Goal: Task Accomplishment & Management: Use online tool/utility

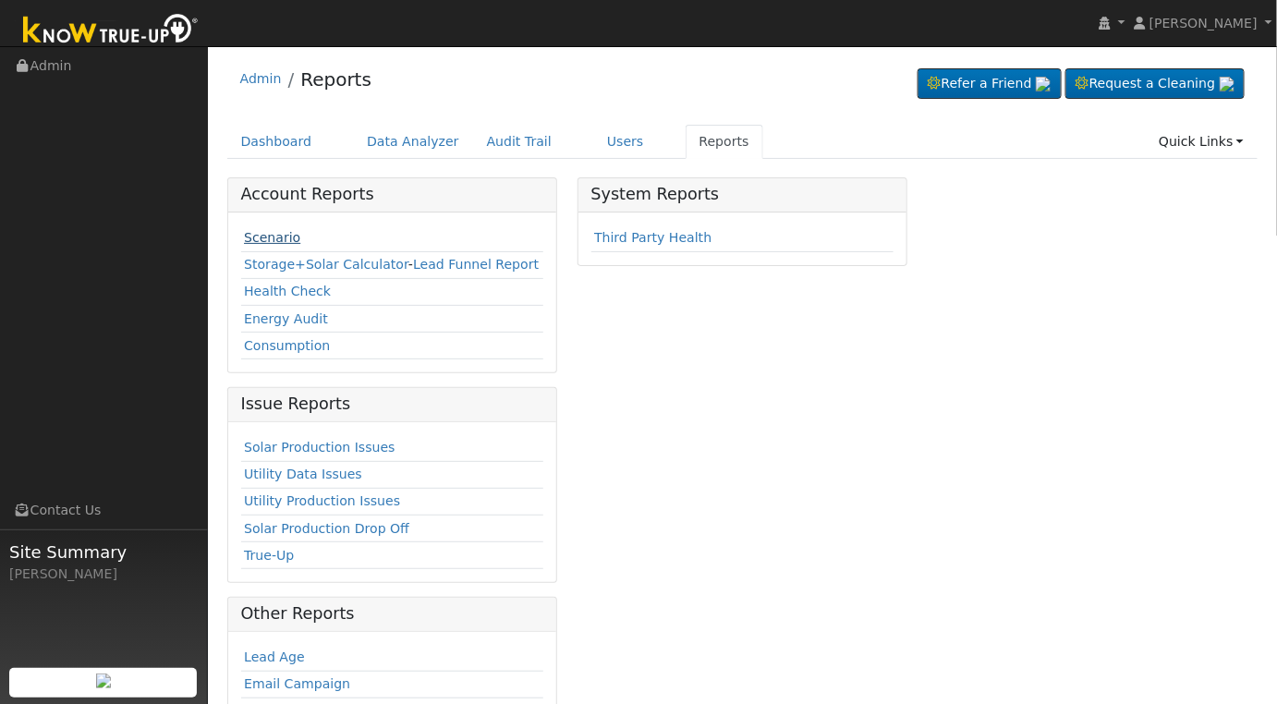
click at [262, 231] on link "Scenario" at bounding box center [272, 237] width 56 height 15
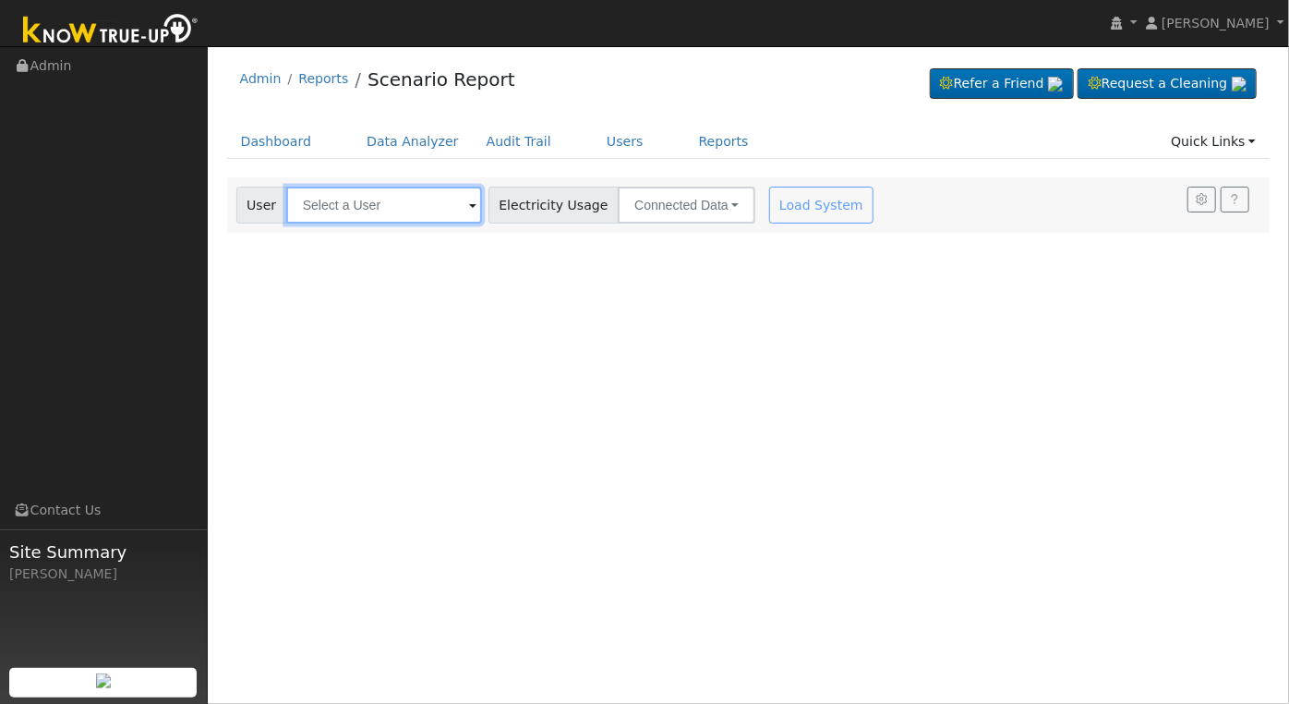
click at [412, 203] on input "text" at bounding box center [384, 205] width 196 height 37
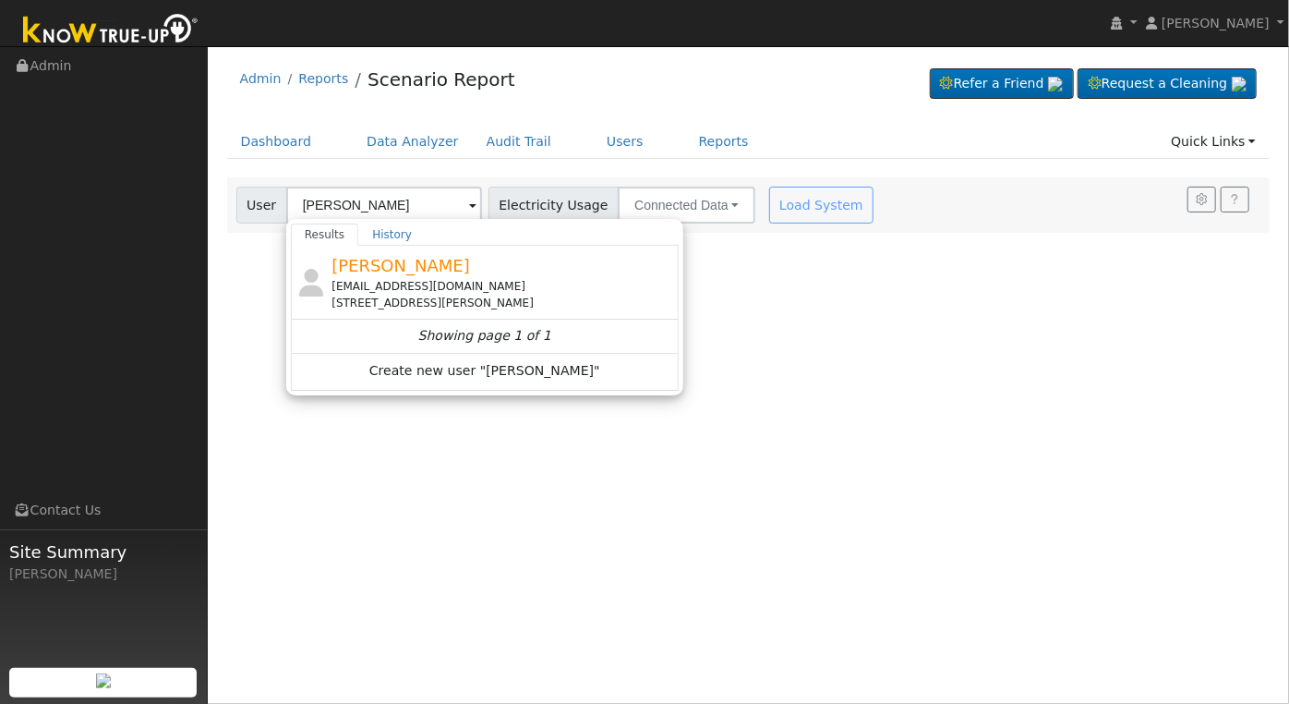
click at [473, 283] on div "[EMAIL_ADDRESS][DOMAIN_NAME]" at bounding box center [503, 286] width 343 height 17
type input "[PERSON_NAME]"
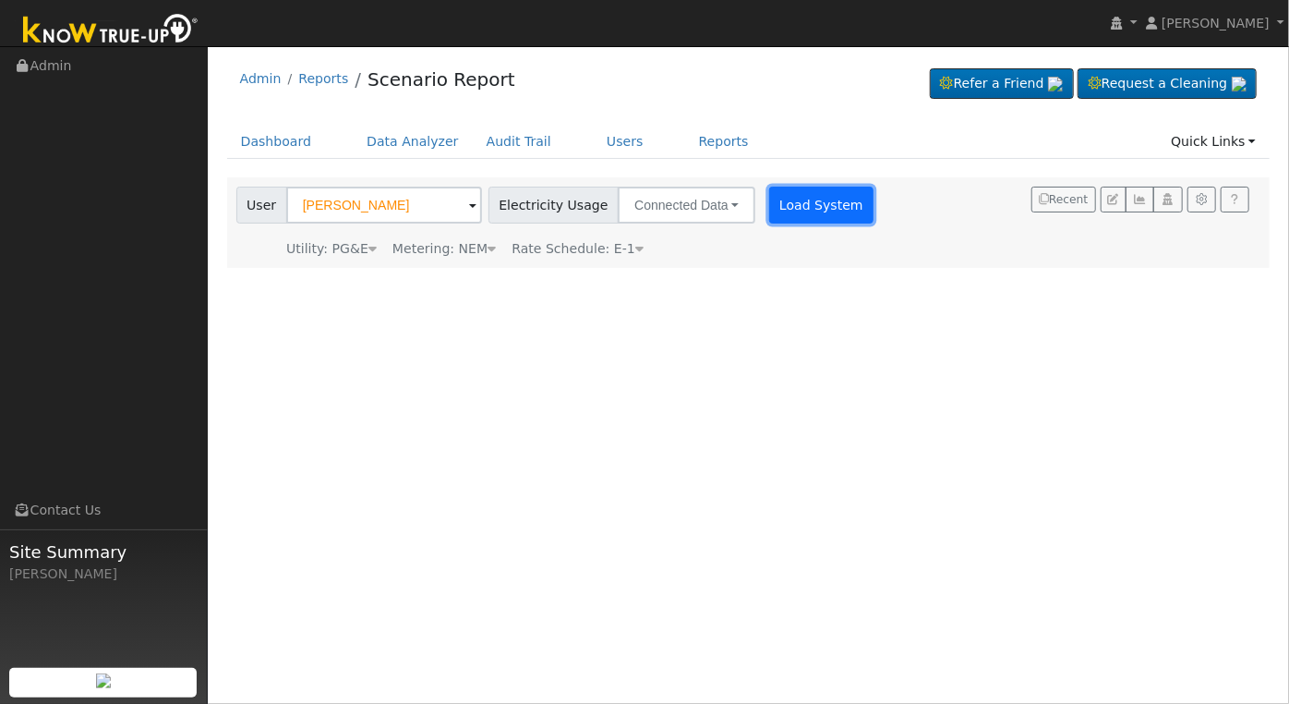
click at [787, 208] on button "Load System" at bounding box center [821, 205] width 105 height 37
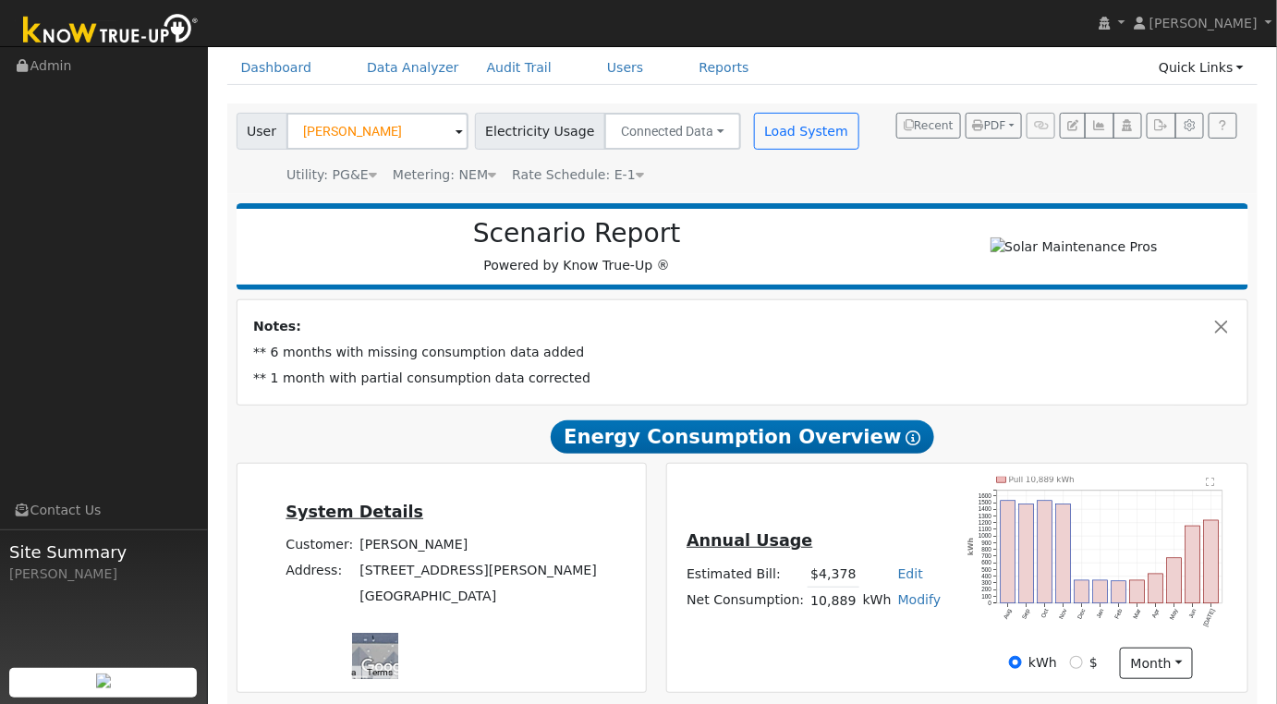
scroll to position [381, 0]
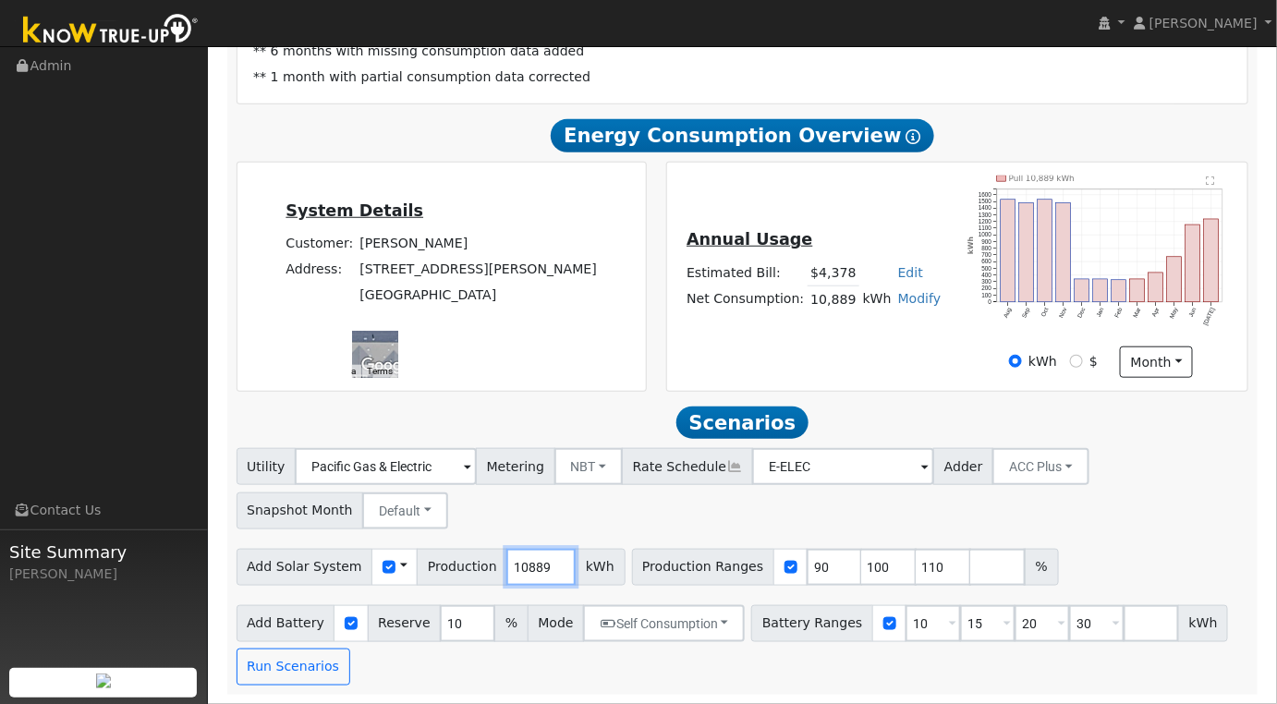
click at [522, 571] on input "10889" at bounding box center [540, 567] width 69 height 37
drag, startPoint x: 522, startPoint y: 571, endPoint x: 522, endPoint y: 557, distance: 13.9
click at [524, 570] on input "10889" at bounding box center [540, 567] width 69 height 37
type input "13136"
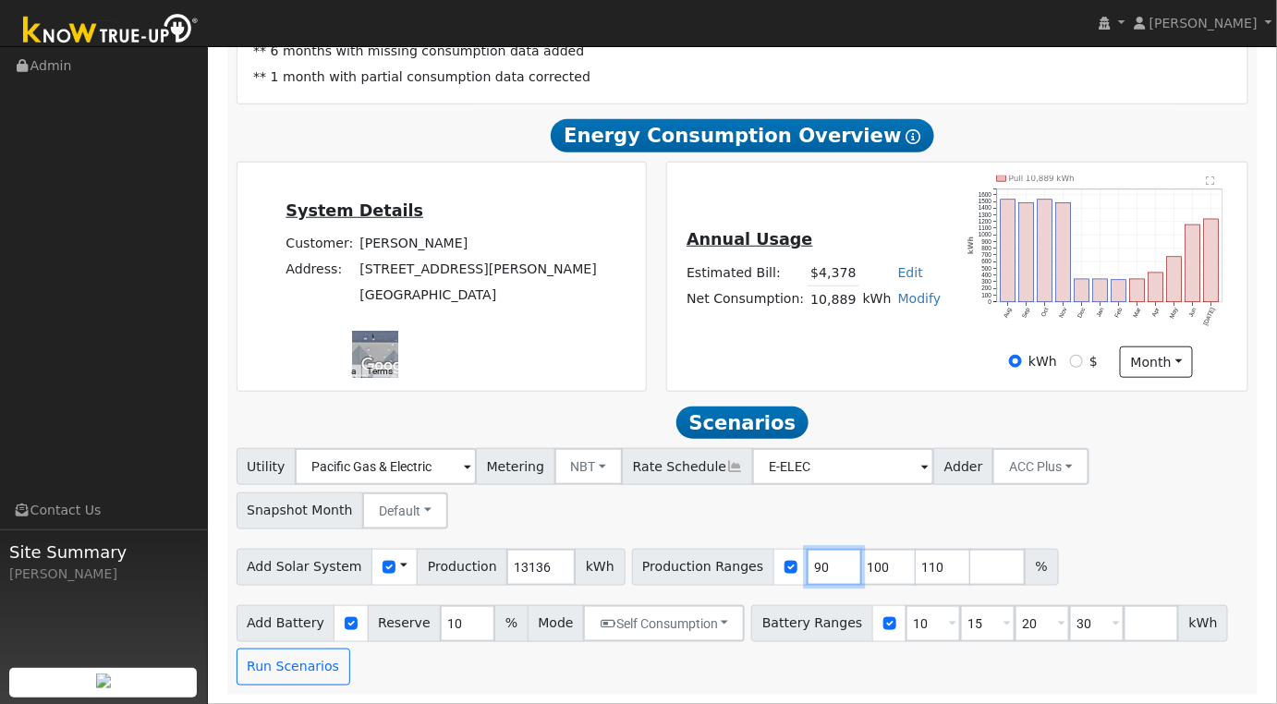
click at [806, 567] on input "90" at bounding box center [833, 567] width 55 height 37
type input "100"
type input "110"
type input "100"
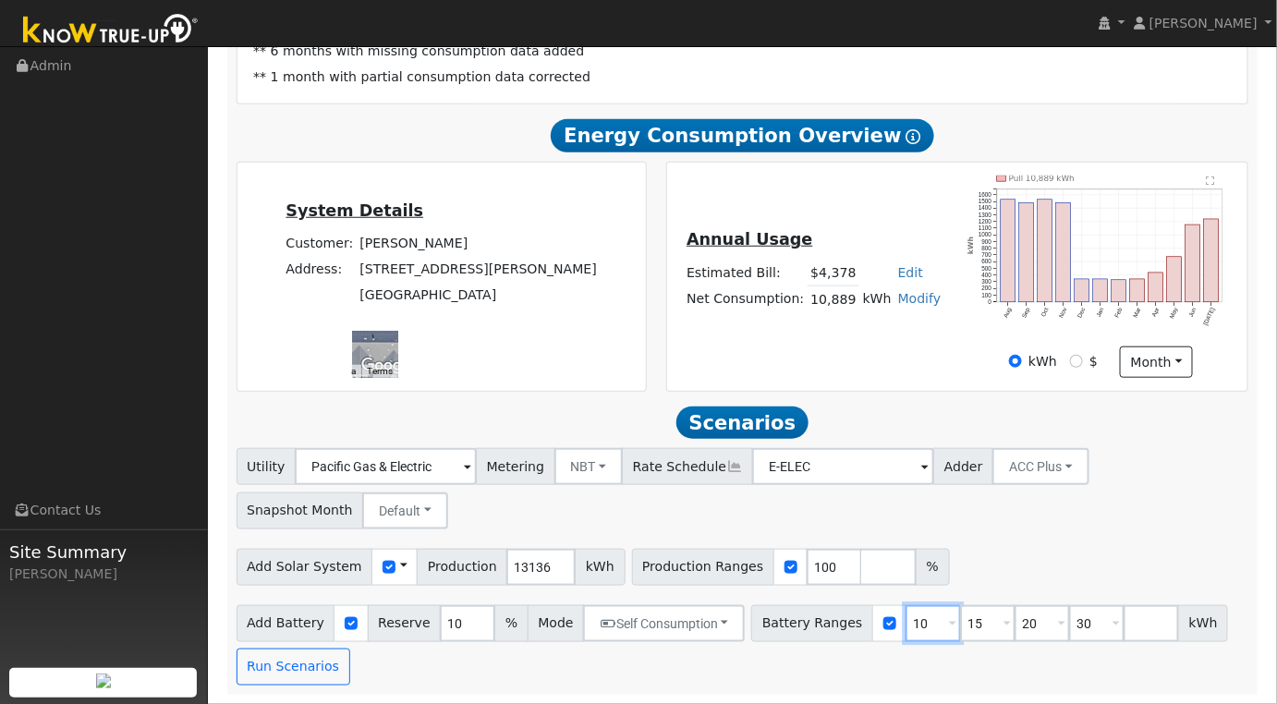
click at [905, 626] on input "10" at bounding box center [932, 623] width 55 height 37
type input "15"
type input "20"
type input "30"
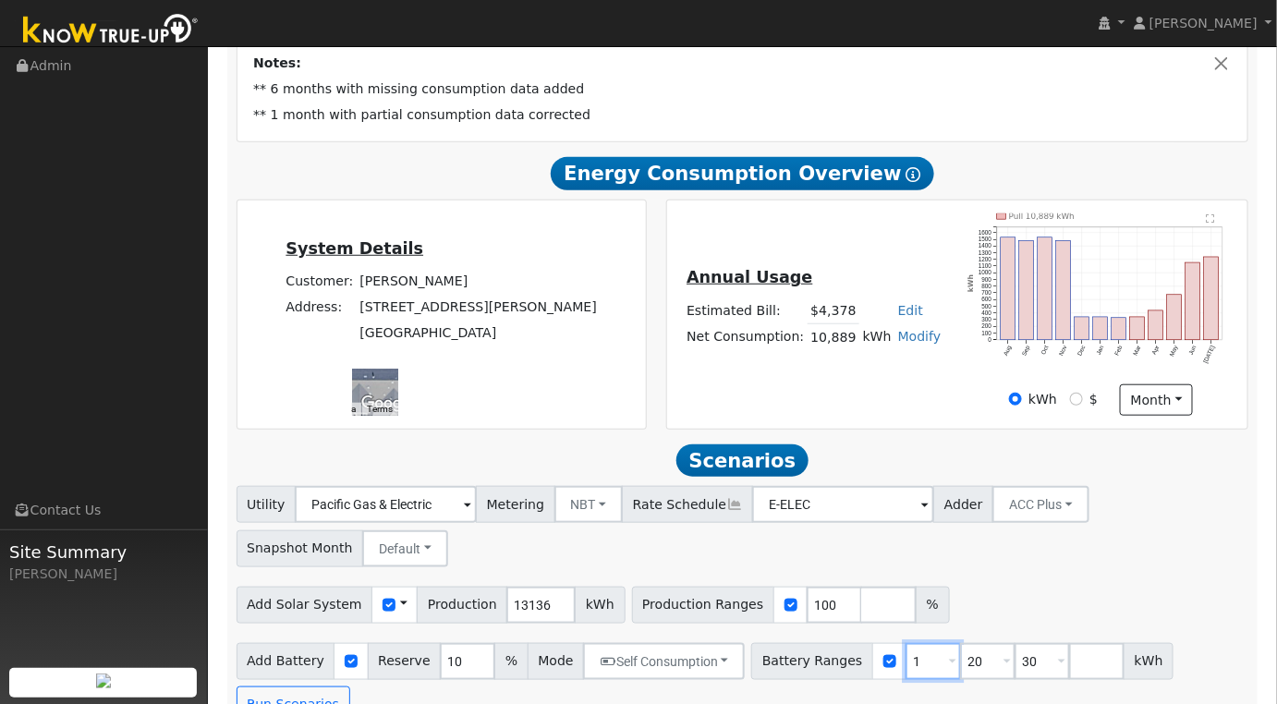
type input "20"
type input "30"
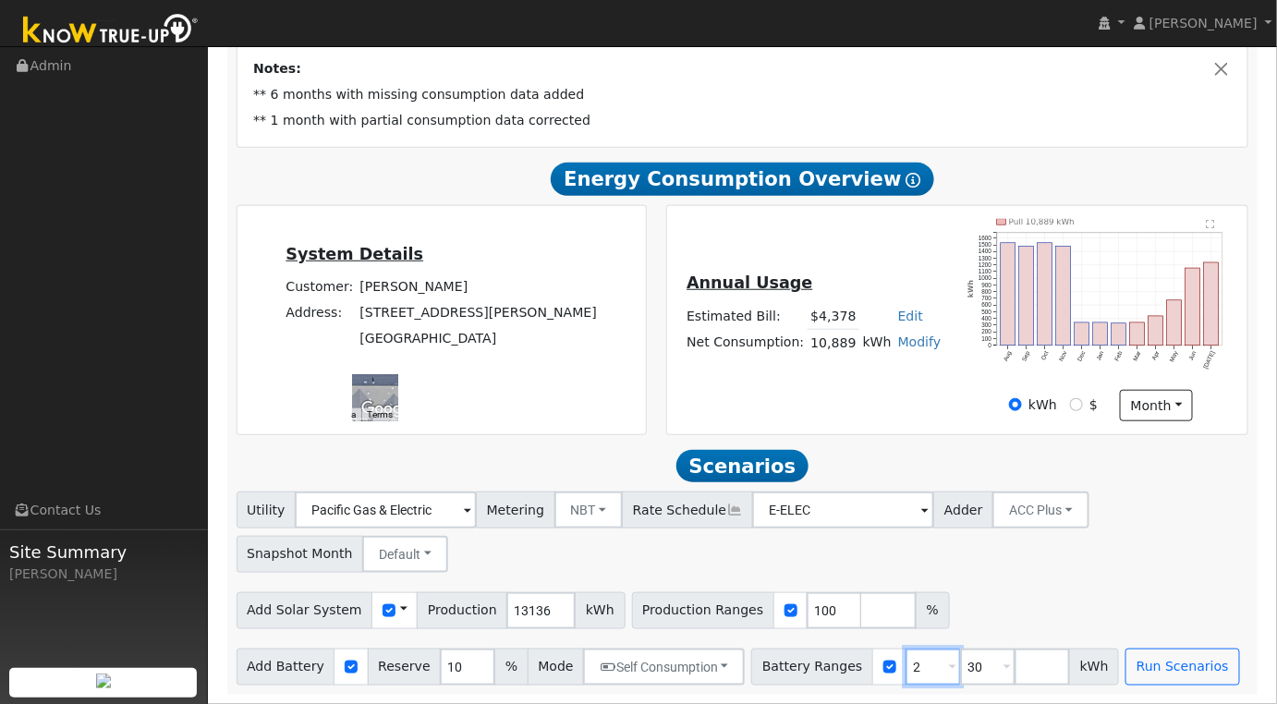
type input "30"
type input "3"
type input "20"
click at [1150, 552] on div "Utility Pacific Gas & Electric Metering NBT NEM NBT Rate Schedule E-ELEC Adder …" at bounding box center [742, 528] width 1019 height 87
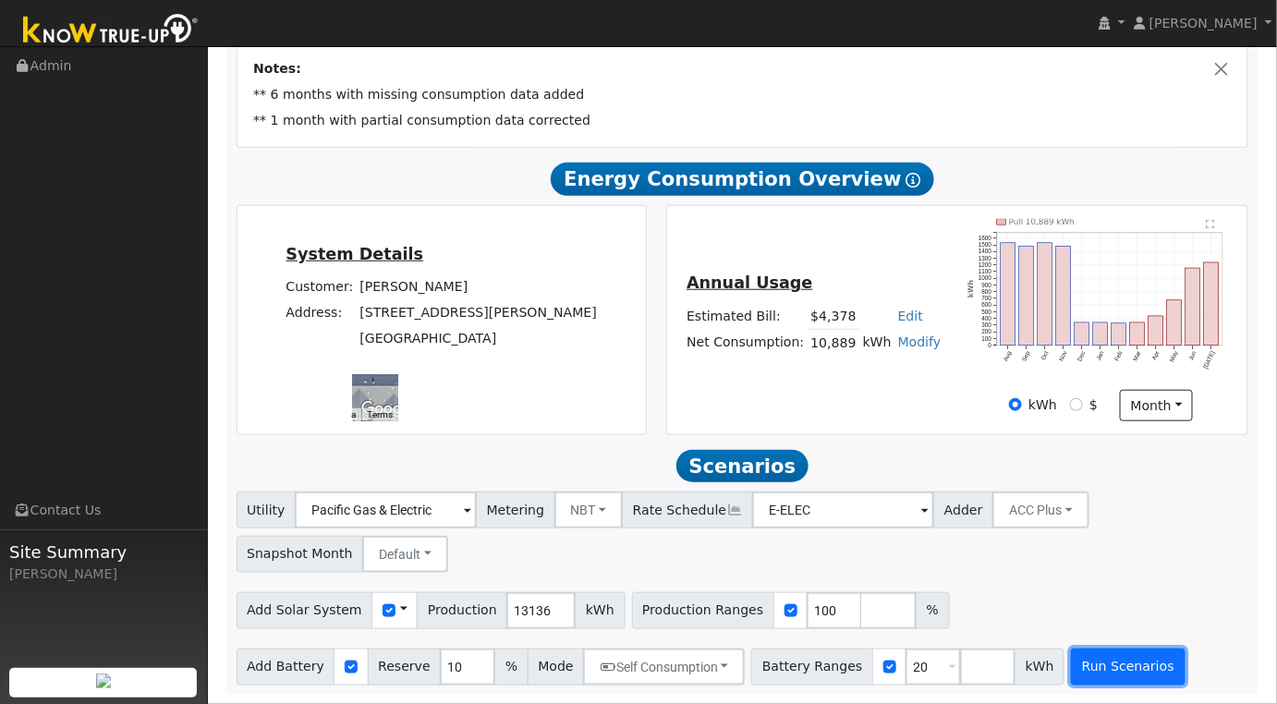
click at [1091, 671] on button "Run Scenarios" at bounding box center [1128, 666] width 114 height 37
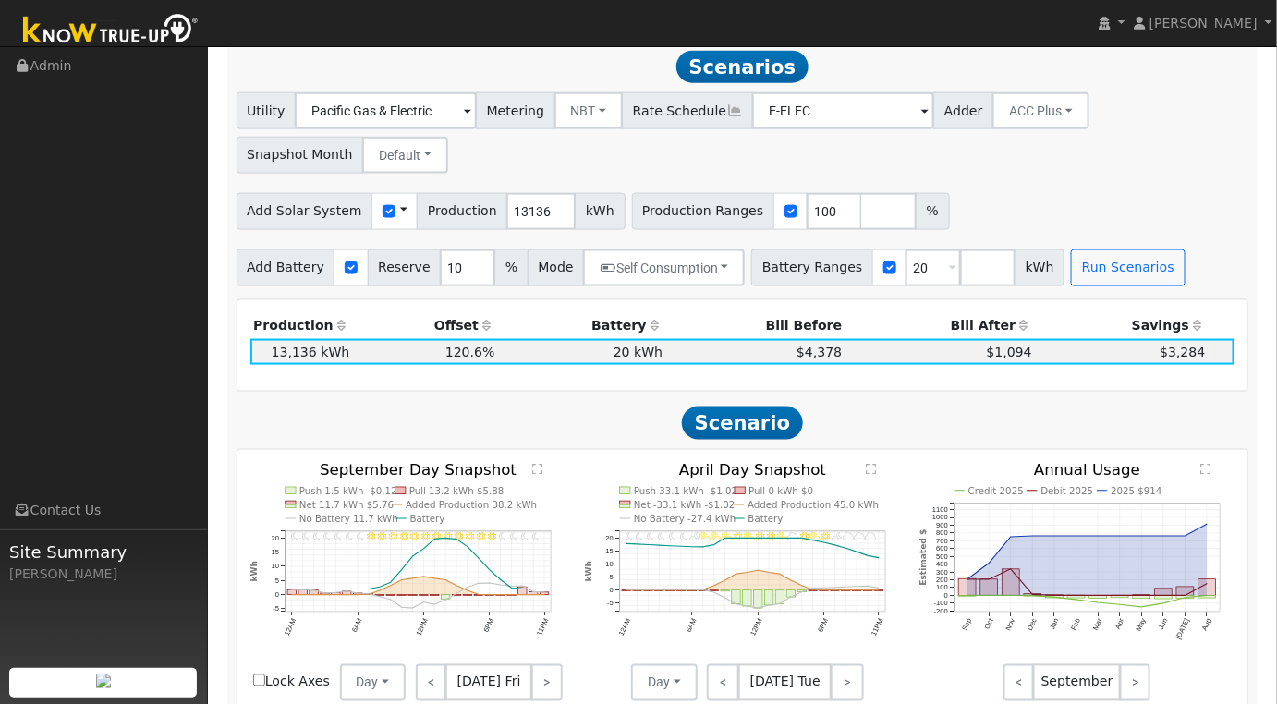
scroll to position [423, 0]
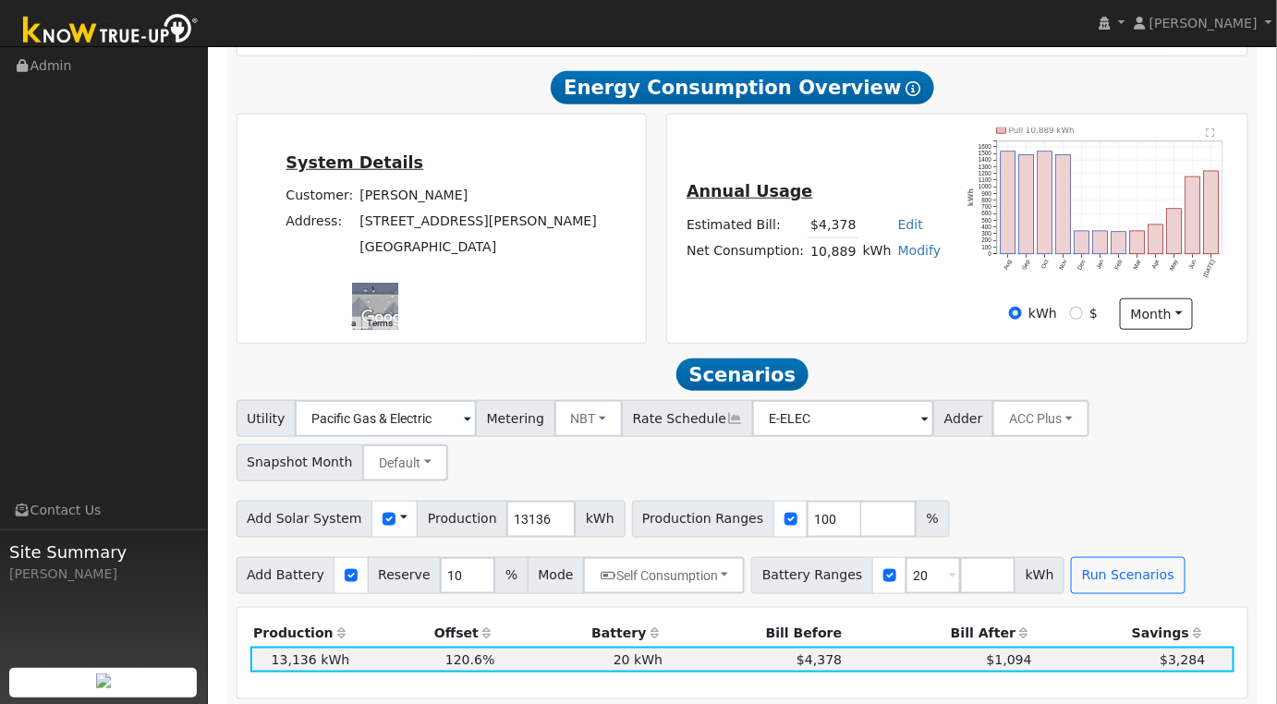
click at [902, 248] on link "Modify" at bounding box center [919, 250] width 43 height 15
click at [873, 293] on link "Add Consumption" at bounding box center [849, 282] width 154 height 26
type input "10889"
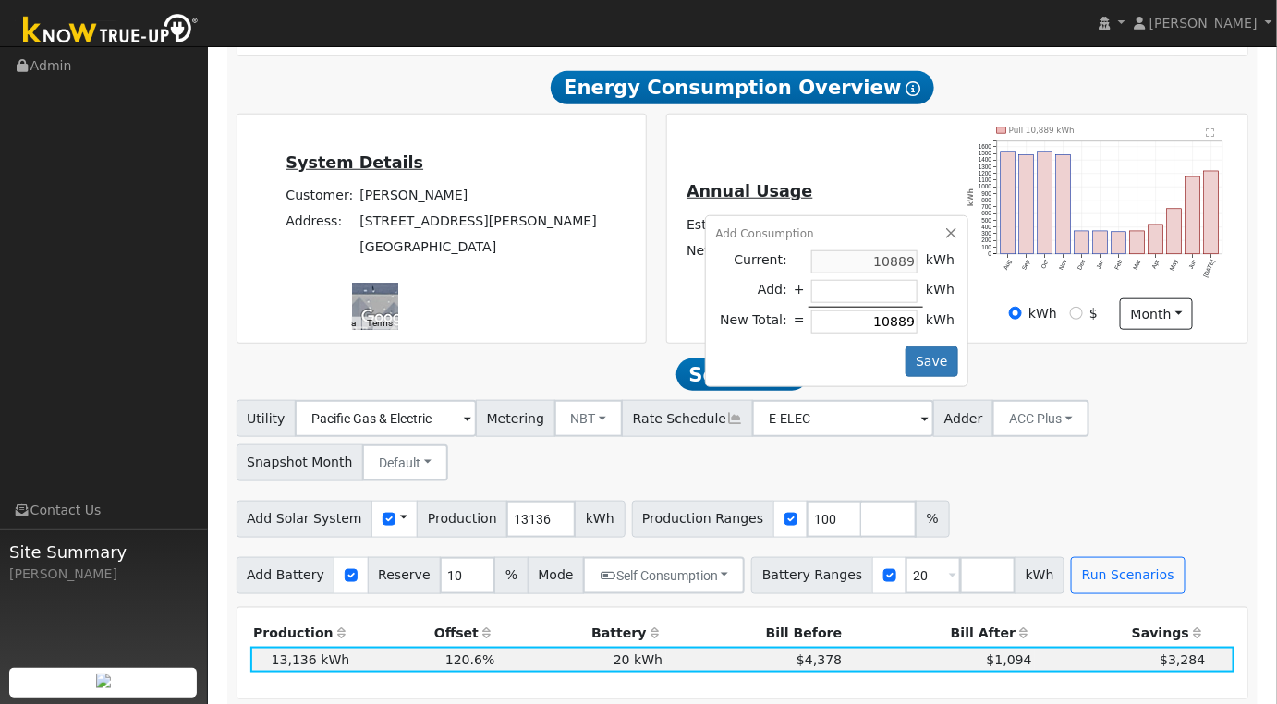
type input "-1"
type input "10888"
type input "-18"
type input "10871"
type input "-188"
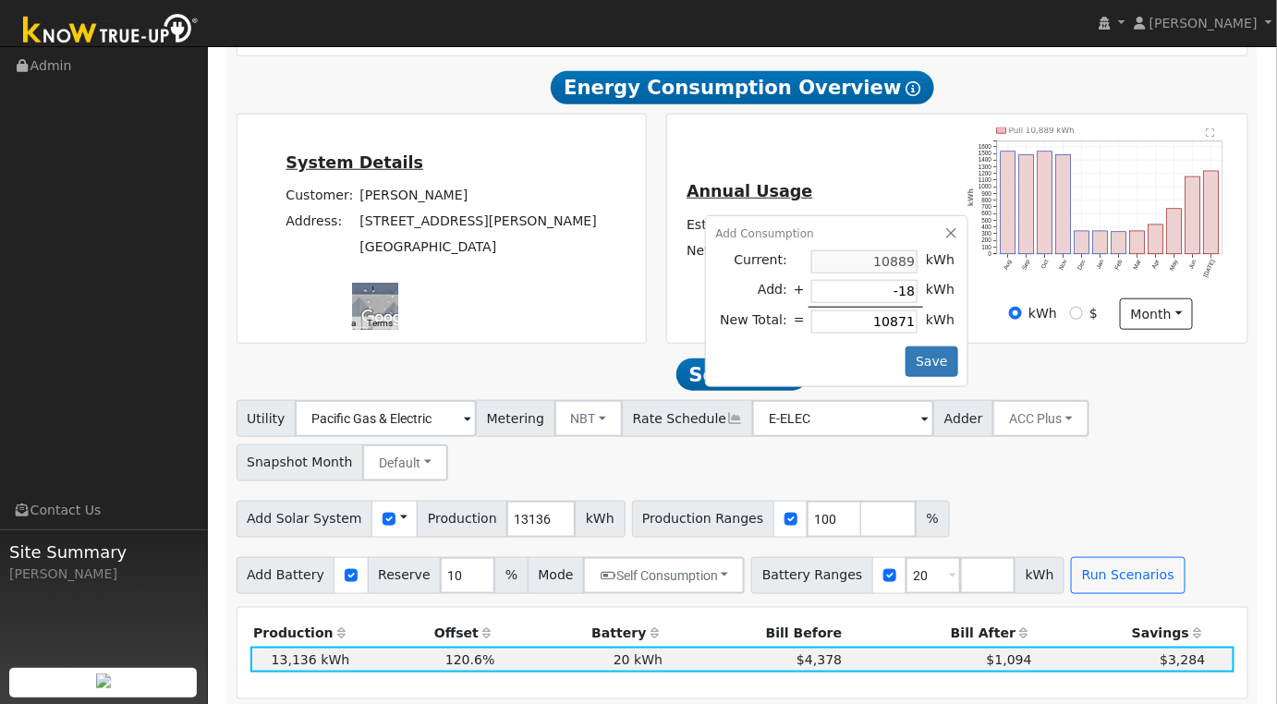
type input "10701"
type input "-1888"
type input "9001"
type input "-188"
type input "10701"
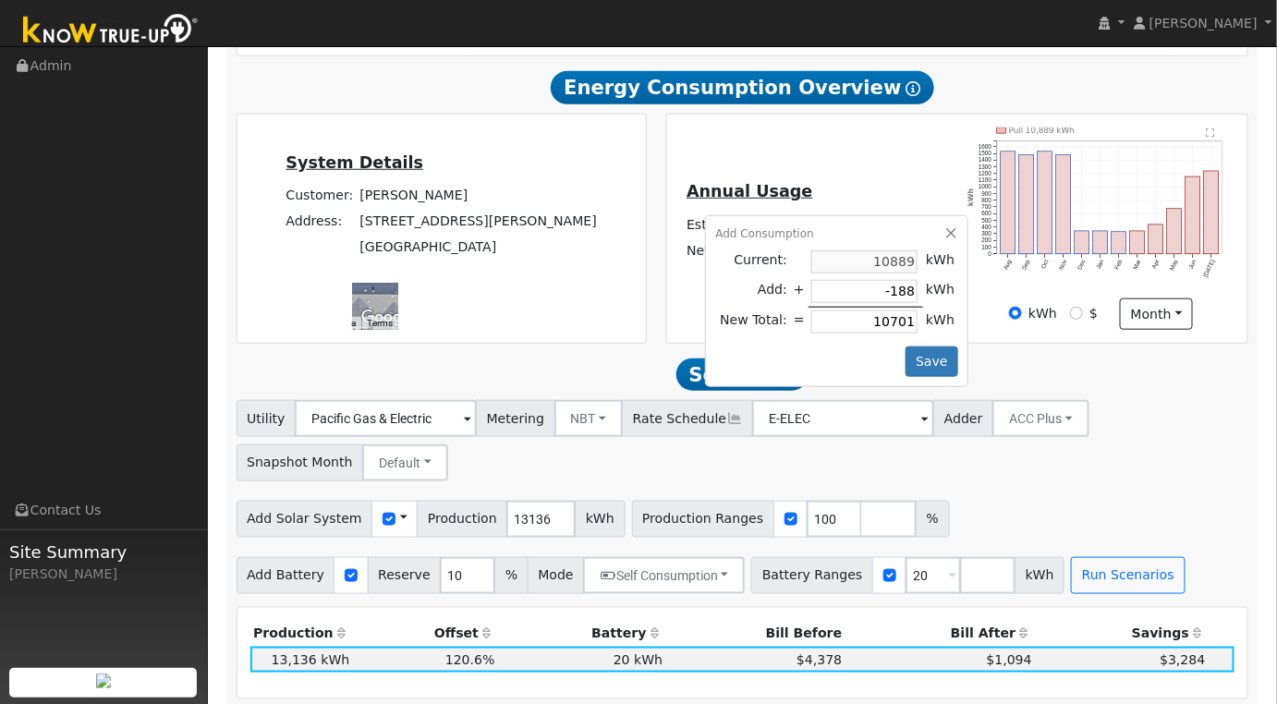
type input "-1889"
type input "9000"
type input "-1889"
click at [929, 369] on button "Save" at bounding box center [932, 361] width 54 height 31
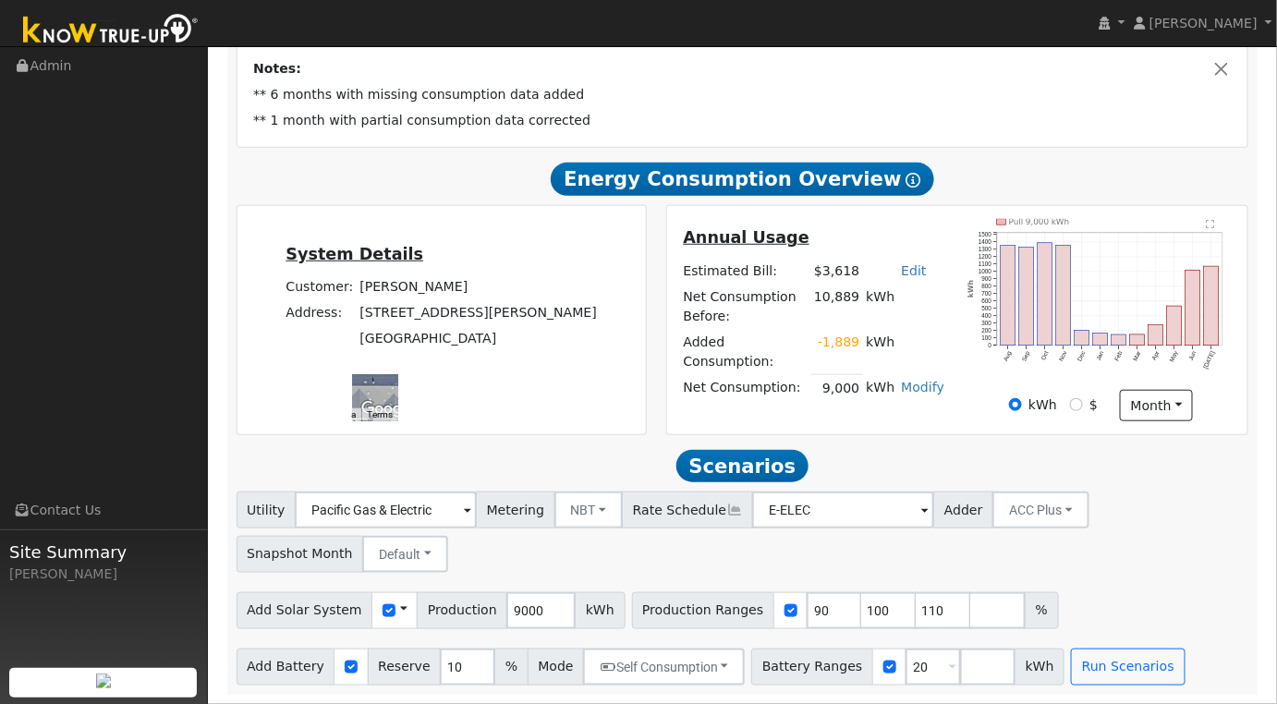
scroll to position [337, 0]
click at [806, 620] on input "90" at bounding box center [833, 610] width 55 height 37
type input "100"
type input "110"
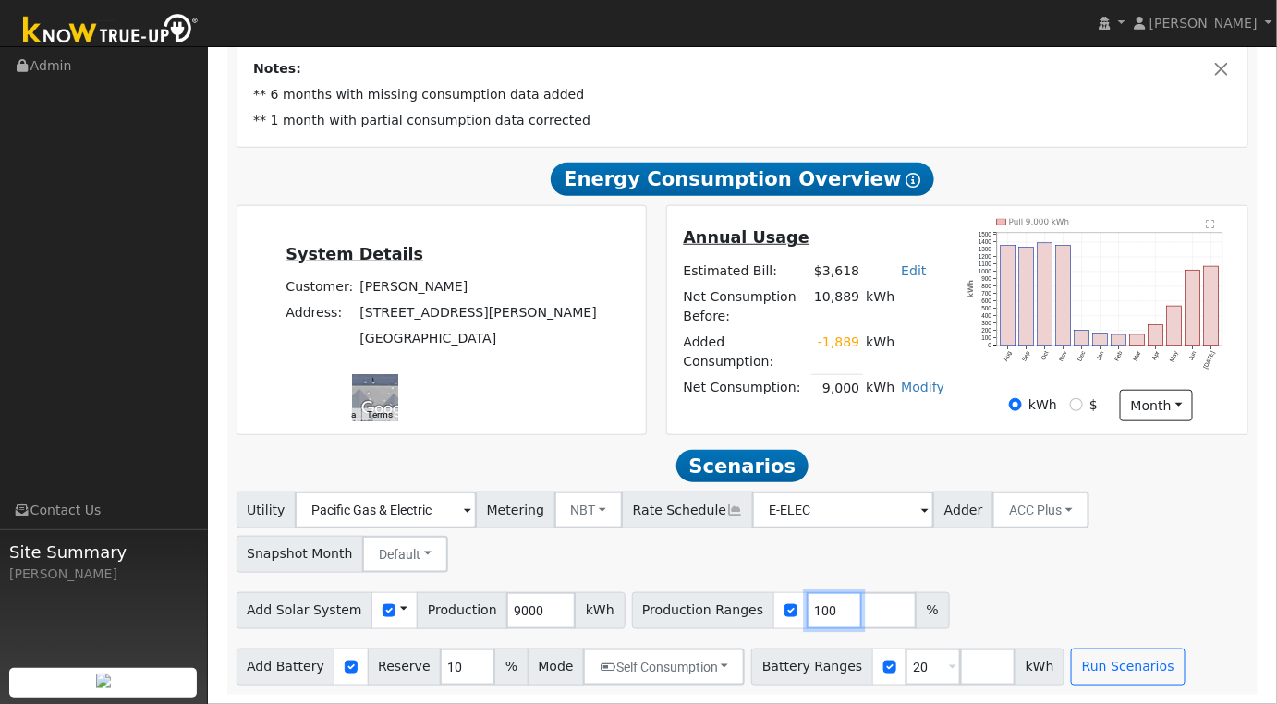
type input "100"
click at [520, 610] on input "9000" at bounding box center [540, 610] width 69 height 37
click at [521, 608] on input "9000" at bounding box center [540, 610] width 69 height 37
click at [523, 608] on input "9000" at bounding box center [540, 610] width 69 height 37
type input "13136"
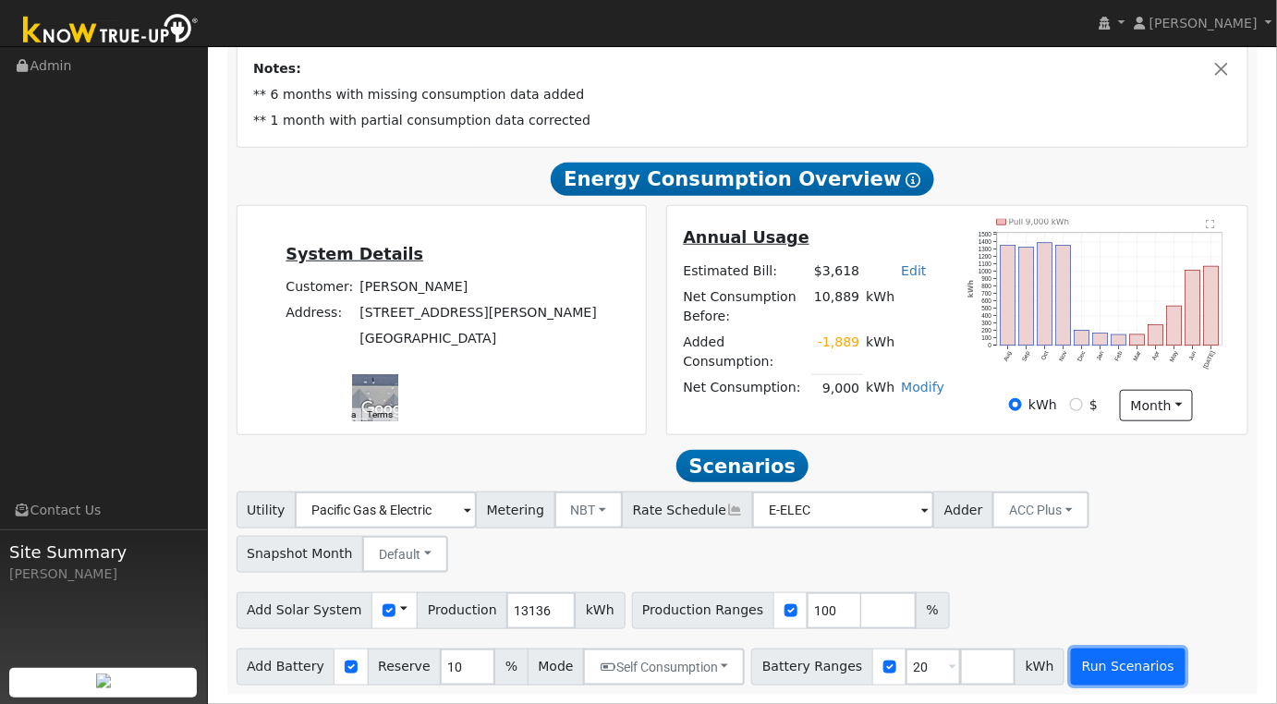
click at [1071, 671] on button "Run Scenarios" at bounding box center [1128, 666] width 114 height 37
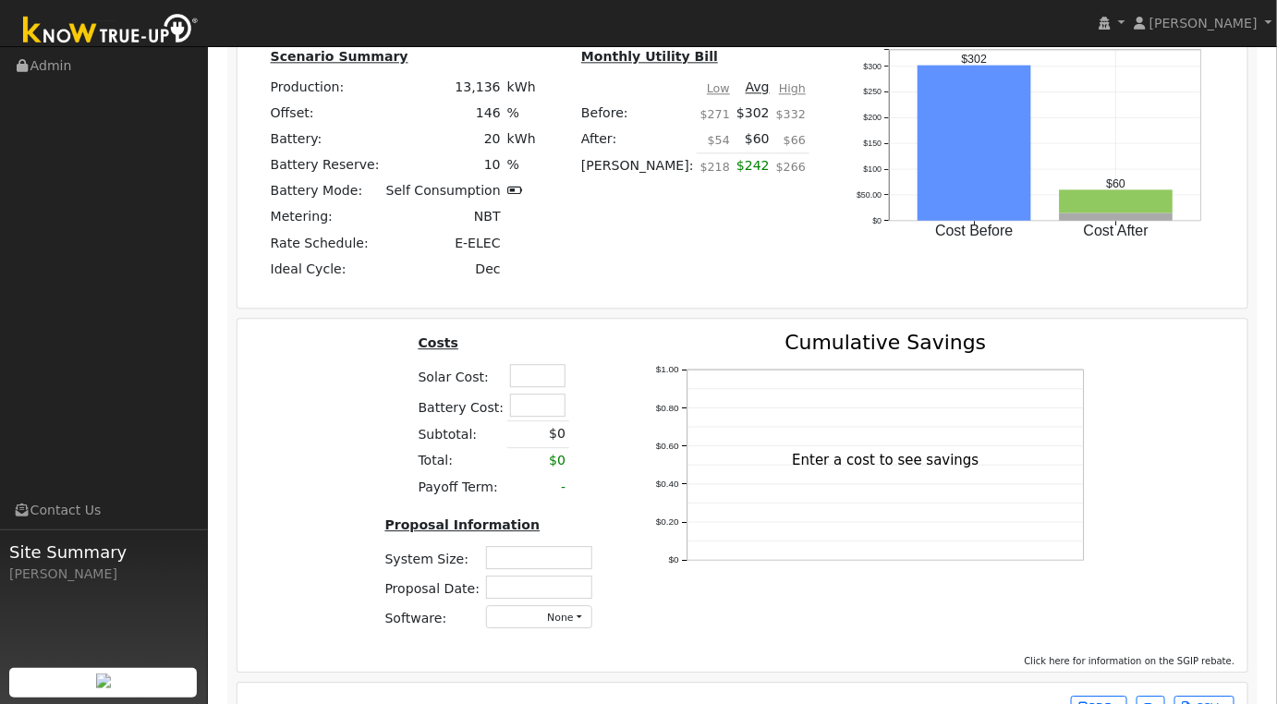
scroll to position [1522, 0]
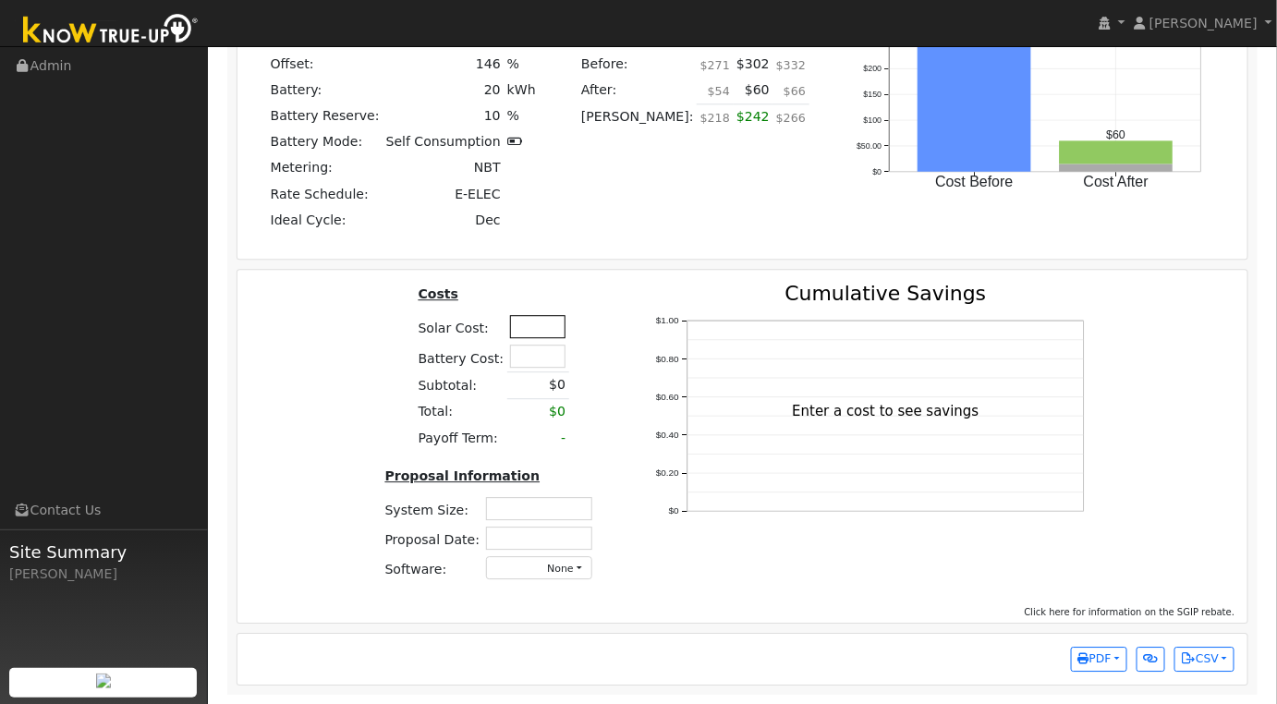
click at [533, 332] on input "text" at bounding box center [537, 326] width 55 height 23
click at [362, 381] on div "Costs Solar Cost: $41,000 Battery Cost: Subtotal: $0 Total: $0 Payoff Term: - P…" at bounding box center [742, 440] width 1023 height 312
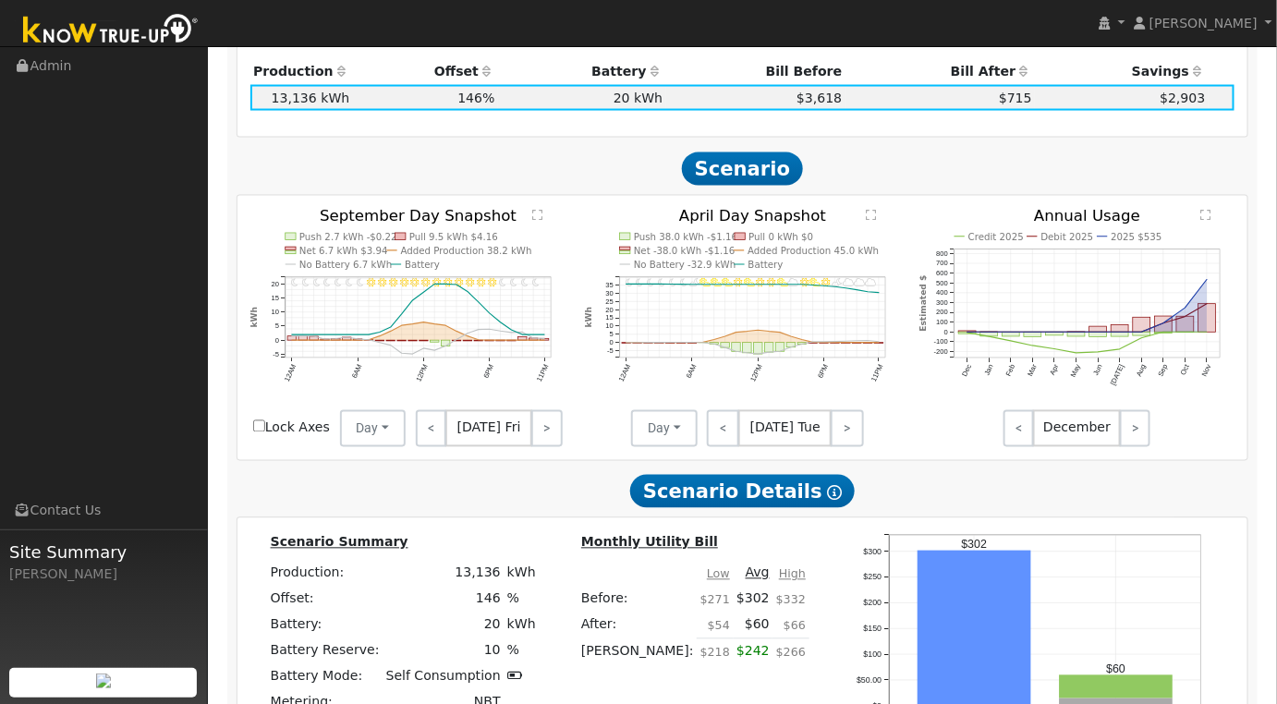
scroll to position [1539, 0]
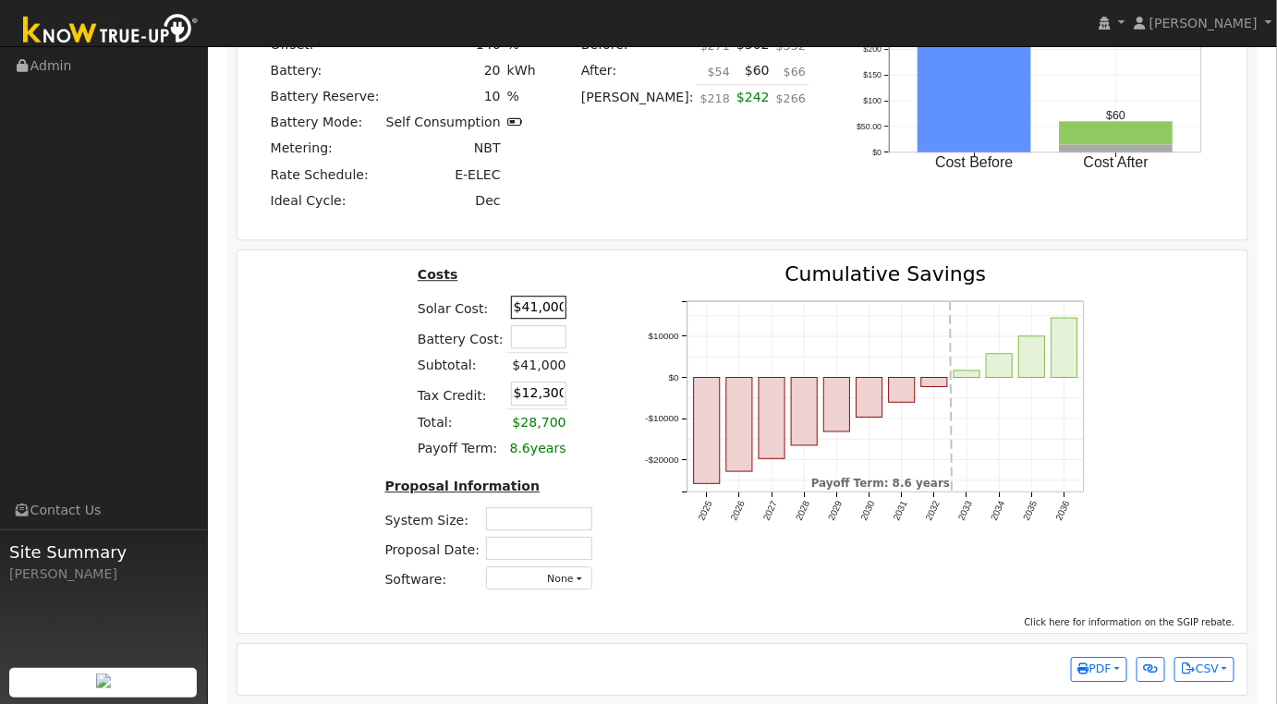
click at [530, 314] on input "$41,000" at bounding box center [538, 307] width 55 height 23
click at [530, 313] on input "$41,000" at bounding box center [538, 307] width 55 height 23
type input "$"
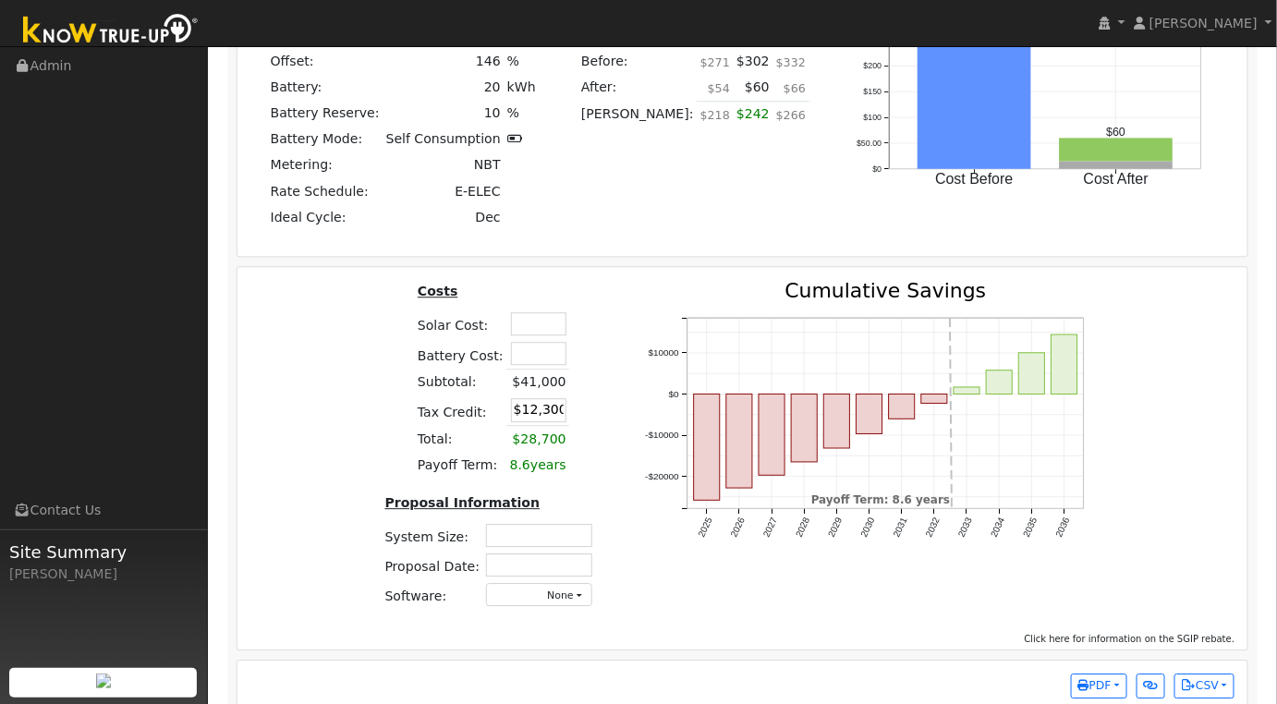
click at [306, 347] on div "Costs Solar Cost: Battery Cost: Subtotal: $41,000 Tax Credit: $12,300 Total: $2…" at bounding box center [742, 452] width 1023 height 342
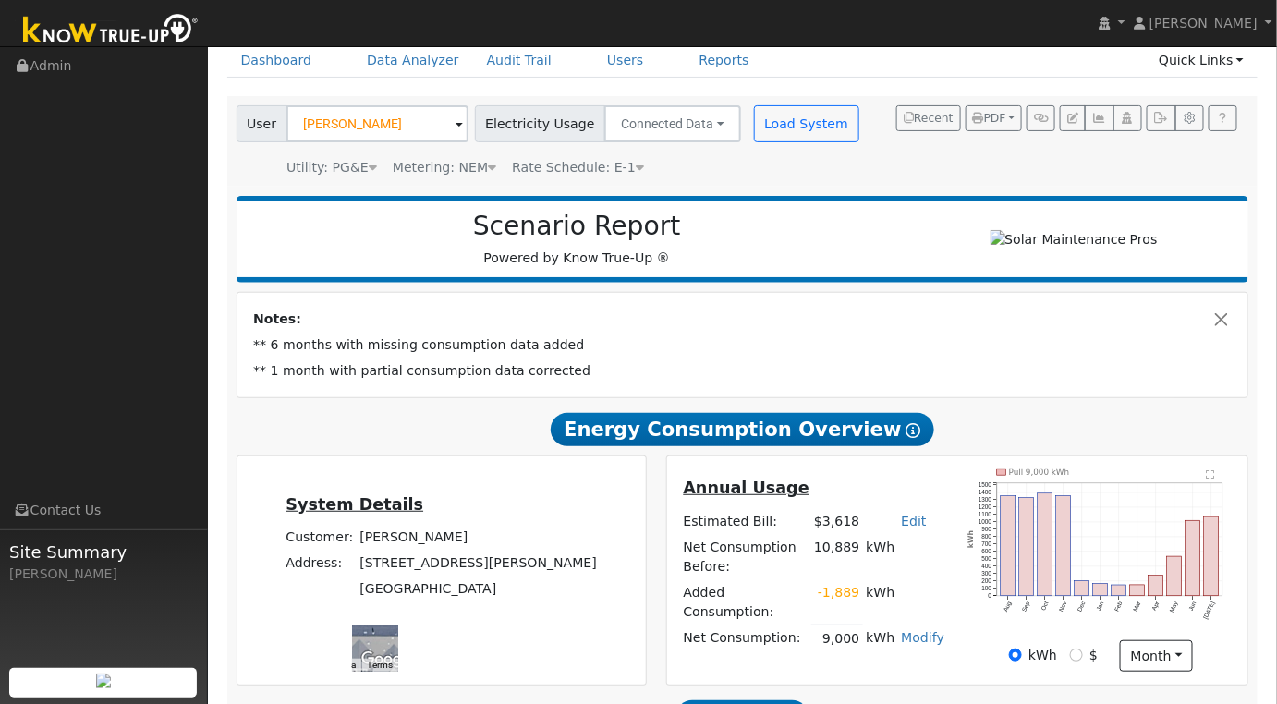
scroll to position [0, 0]
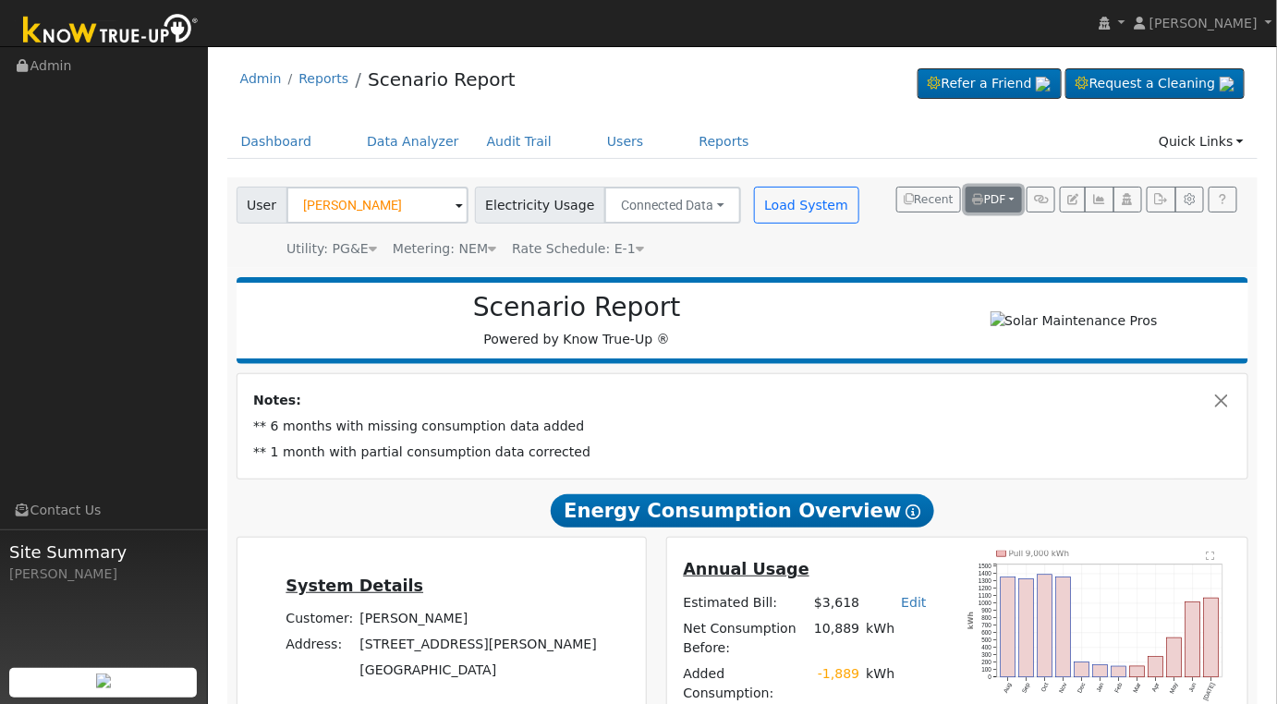
click at [1012, 200] on button "PDF" at bounding box center [993, 200] width 56 height 26
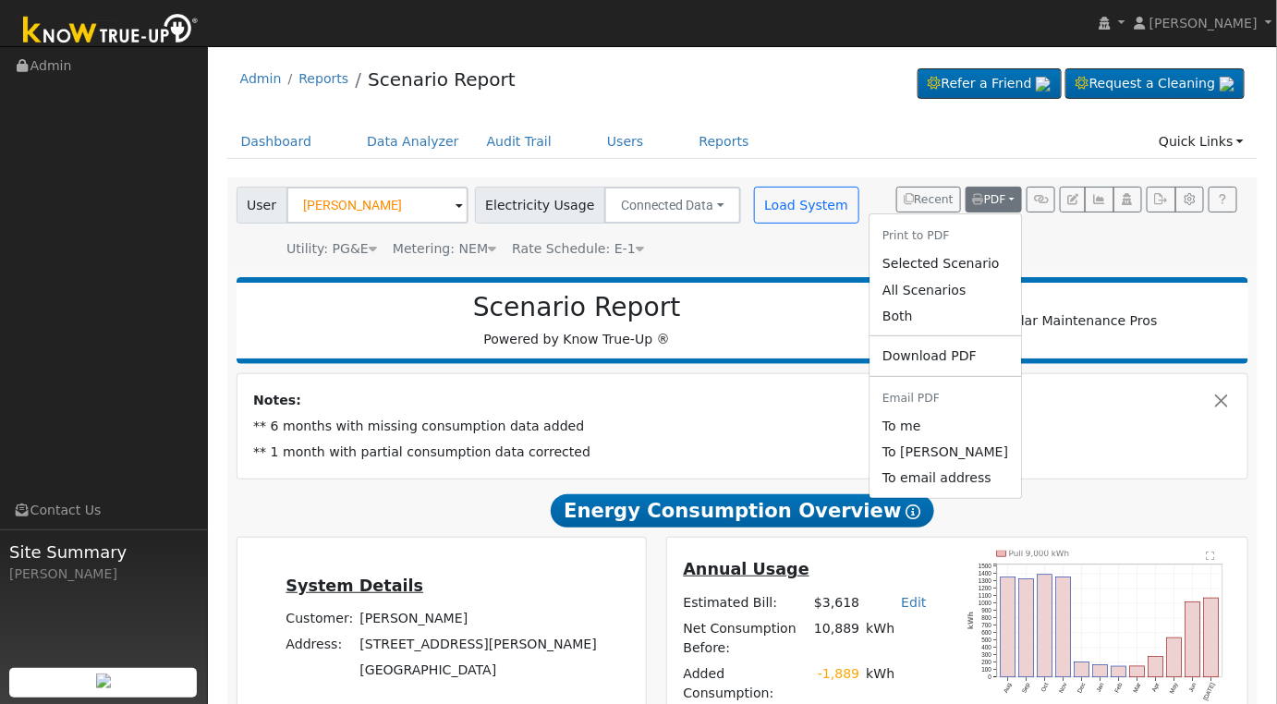
drag, startPoint x: 973, startPoint y: 261, endPoint x: 490, endPoint y: 262, distance: 483.1
click at [976, 261] on link "Selected Scenario" at bounding box center [944, 264] width 151 height 26
